Goal: Contribute content: Contribute content

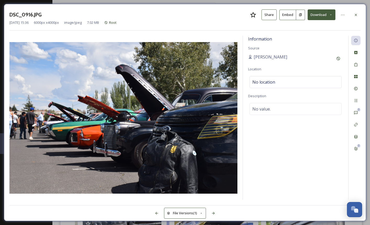
scroll to position [384, 0]
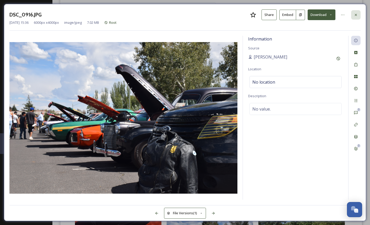
click at [355, 16] on icon at bounding box center [356, 15] width 4 height 4
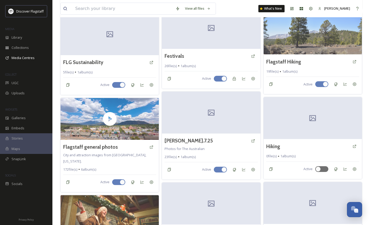
scroll to position [304, 0]
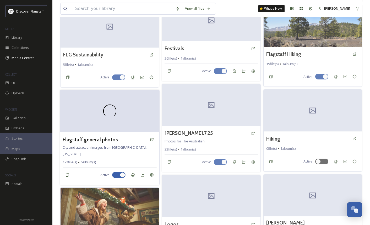
click at [127, 113] on div at bounding box center [109, 111] width 99 height 42
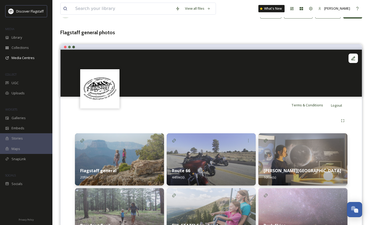
scroll to position [21, 0]
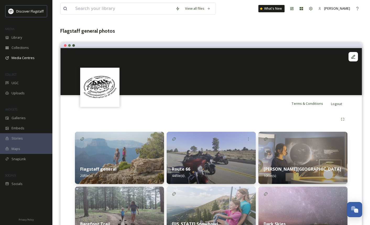
click at [195, 154] on img at bounding box center [211, 158] width 89 height 52
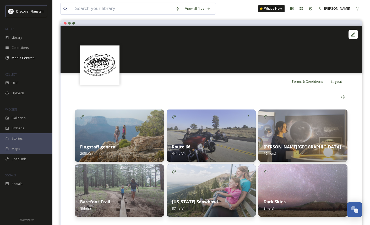
scroll to position [30, 0]
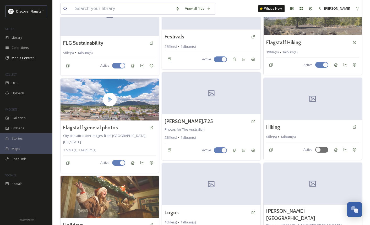
scroll to position [315, 0]
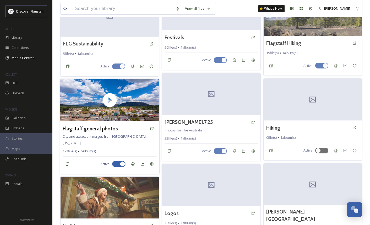
click at [124, 142] on div "Flagstaff general photos City and attraction images from Flagstaff, Arizona. 17…" at bounding box center [109, 148] width 99 height 53
click at [105, 128] on h3 "Flagstaff general photos" at bounding box center [90, 129] width 55 height 8
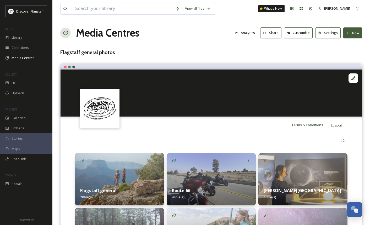
click at [191, 186] on div "Route 66 44 file(s)" at bounding box center [211, 194] width 89 height 23
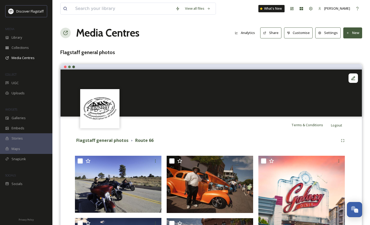
click at [351, 33] on button "New" at bounding box center [352, 32] width 19 height 11
click at [346, 54] on span "Add Album" at bounding box center [350, 55] width 17 height 5
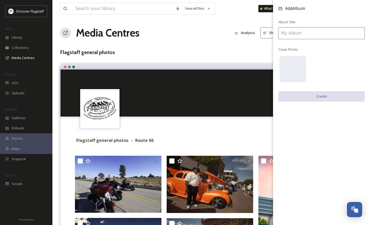
click at [312, 36] on input at bounding box center [321, 33] width 86 height 12
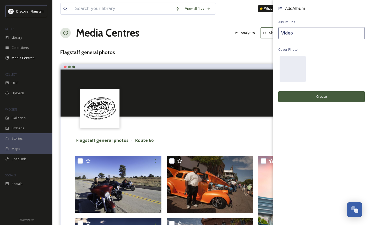
type input "Video"
click at [322, 97] on button "Create" at bounding box center [321, 96] width 86 height 11
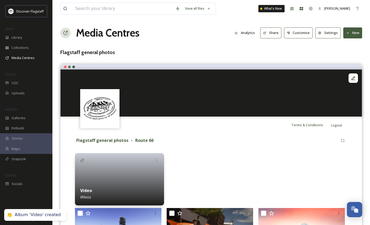
click at [130, 181] on div at bounding box center [119, 179] width 89 height 52
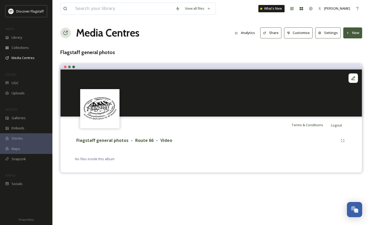
click at [354, 34] on button "New" at bounding box center [352, 32] width 19 height 11
click at [353, 44] on span "Add Files" at bounding box center [349, 45] width 14 height 5
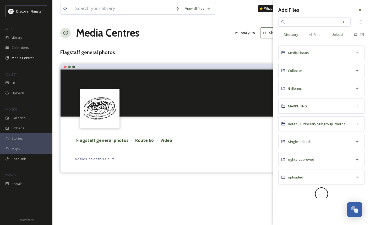
click at [337, 37] on span "Upload" at bounding box center [336, 34] width 11 height 5
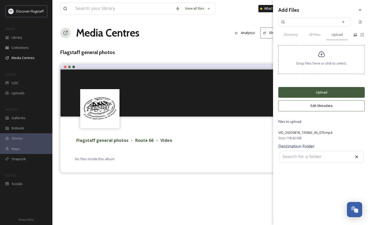
click at [310, 92] on button "Upload" at bounding box center [321, 92] width 86 height 11
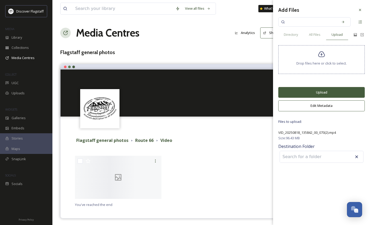
click at [305, 93] on button "Upload" at bounding box center [321, 92] width 86 height 11
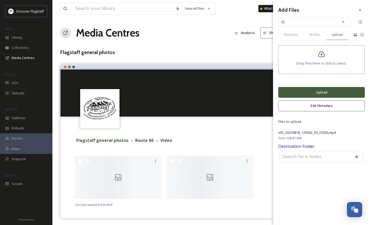
click at [297, 93] on button "Upload" at bounding box center [321, 92] width 86 height 11
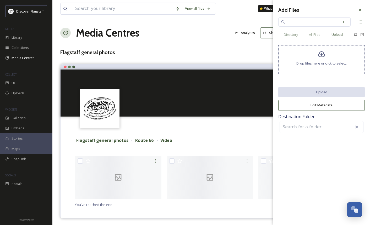
scroll to position [7, 0]
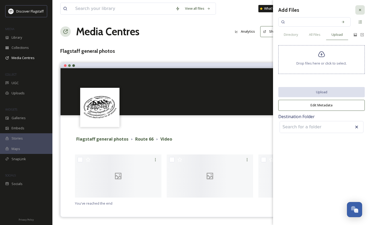
click at [358, 12] on icon at bounding box center [360, 10] width 4 height 4
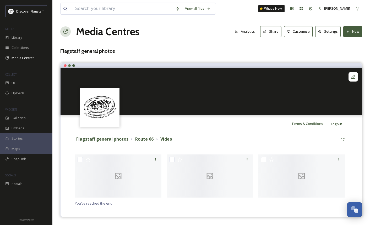
click at [217, 126] on div "Terms & Conditions Logout" at bounding box center [210, 123] width 301 height 17
click at [271, 26] on button "Share" at bounding box center [270, 31] width 21 height 11
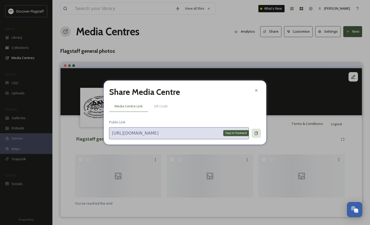
click at [254, 133] on icon at bounding box center [256, 133] width 4 height 4
click at [256, 91] on icon at bounding box center [256, 91] width 4 height 4
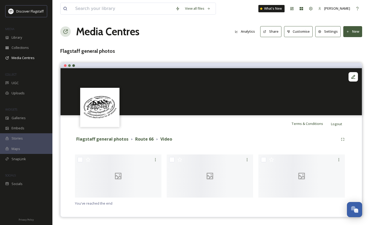
click at [213, 137] on div "Flagstaff general photos Route 66 Video" at bounding box center [206, 139] width 263 height 7
click at [351, 26] on button "New" at bounding box center [352, 31] width 19 height 11
click at [349, 41] on span "Add Files" at bounding box center [349, 43] width 14 height 5
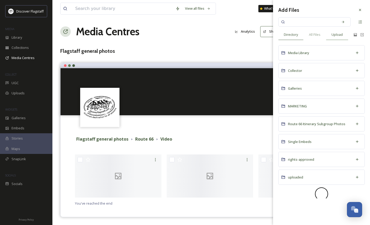
click at [335, 36] on span "Upload" at bounding box center [336, 34] width 11 height 5
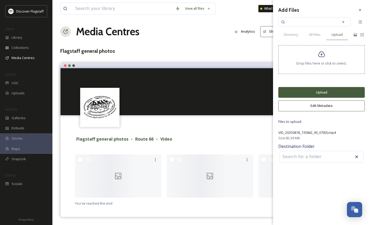
click at [307, 91] on button "Upload" at bounding box center [321, 92] width 86 height 11
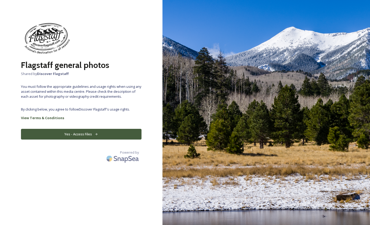
click at [94, 133] on button "Yes - Access Files" at bounding box center [81, 134] width 120 height 11
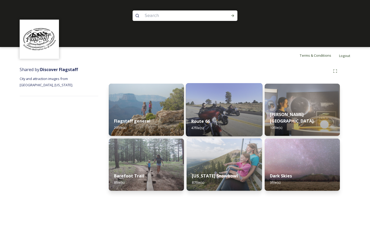
click at [208, 119] on strong "Route 66" at bounding box center [200, 122] width 19 height 6
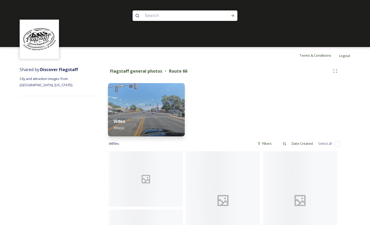
click at [152, 113] on img at bounding box center [146, 109] width 77 height 53
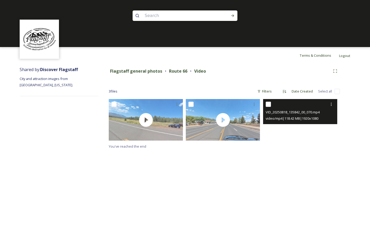
click at [292, 134] on video "VID_20250818_135842_00_070.mp4" at bounding box center [300, 120] width 74 height 42
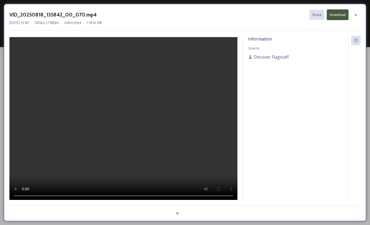
click at [120, 120] on video at bounding box center [123, 119] width 228 height 165
click at [355, 15] on icon at bounding box center [356, 15] width 2 height 2
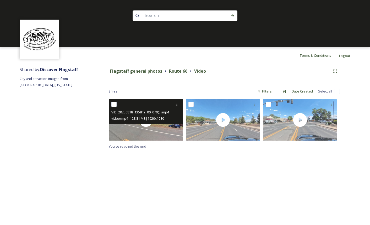
click at [151, 123] on div "VID_20250818_135842_00_070(3).mp4 video/mp4 | 128.81 MB | 1920 x 1080" at bounding box center [146, 111] width 74 height 25
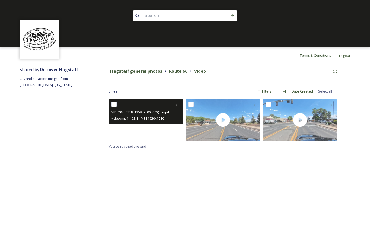
click at [144, 134] on video "VID_20250818_135842_00_070(3).mp4" at bounding box center [146, 120] width 74 height 42
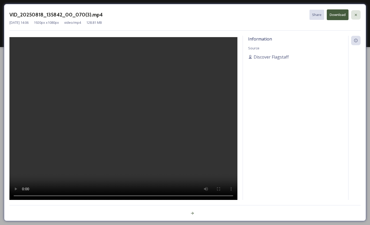
click at [355, 15] on icon at bounding box center [356, 15] width 2 height 2
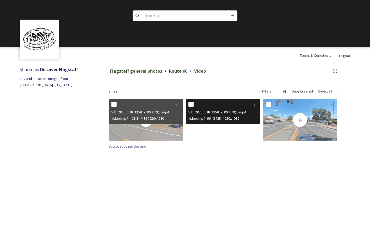
click at [221, 125] on video "VID_20250818_135842_00_070(2).mp4" at bounding box center [223, 120] width 74 height 42
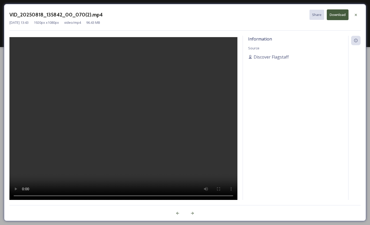
click at [108, 135] on video at bounding box center [123, 119] width 228 height 165
click at [354, 15] on icon at bounding box center [356, 15] width 4 height 4
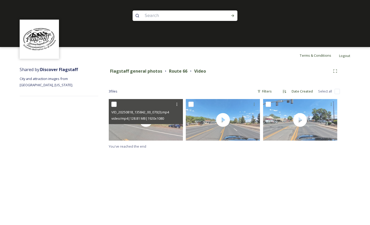
click at [281, 72] on div "Flagstaff general photos Route 66 Video" at bounding box center [220, 71] width 222 height 7
